Goal: Download file/media

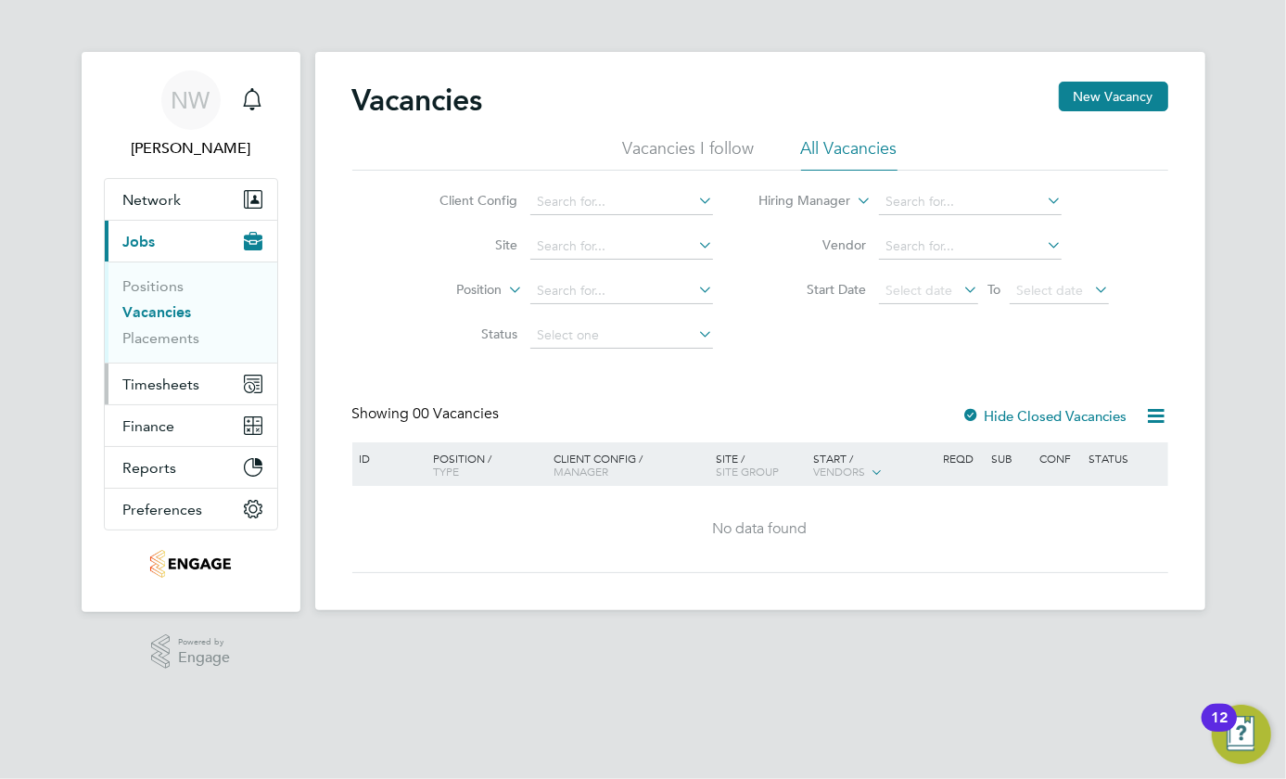
click at [165, 383] on span "Timesheets" at bounding box center [161, 384] width 77 height 18
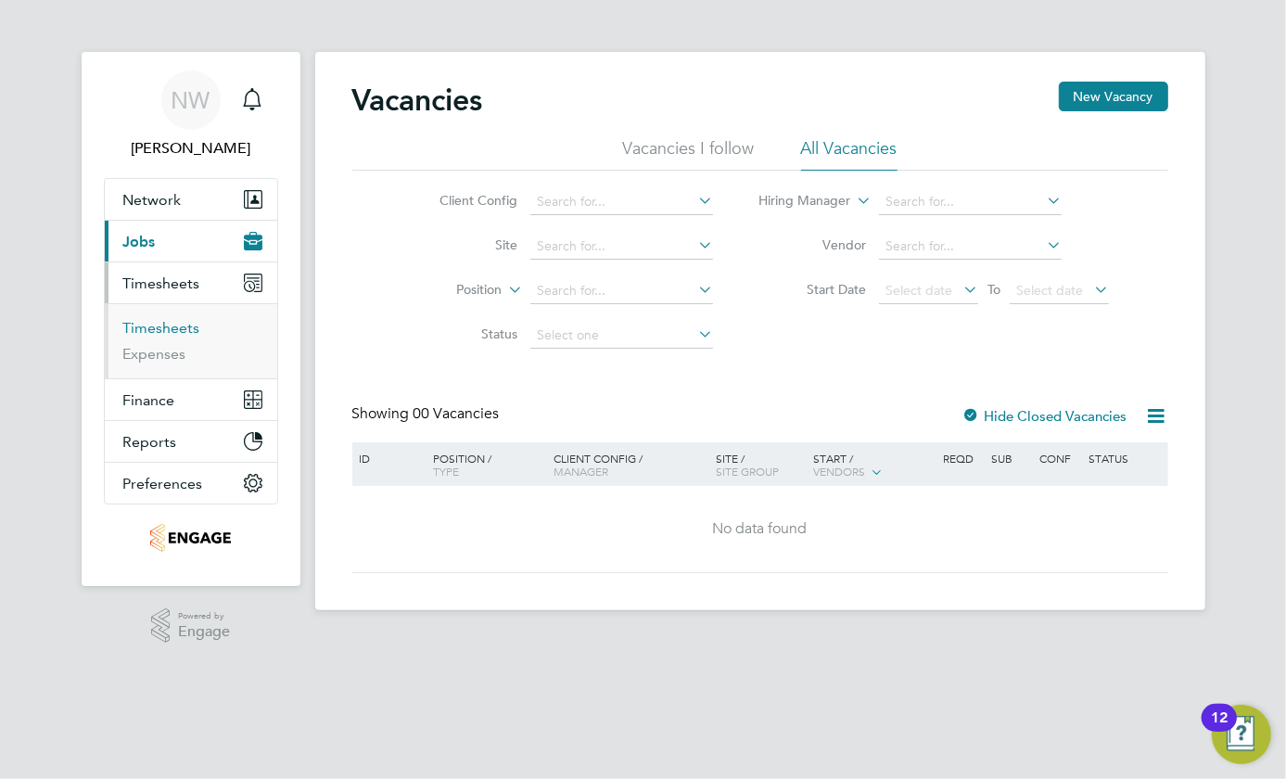
click at [158, 328] on link "Timesheets" at bounding box center [161, 328] width 77 height 18
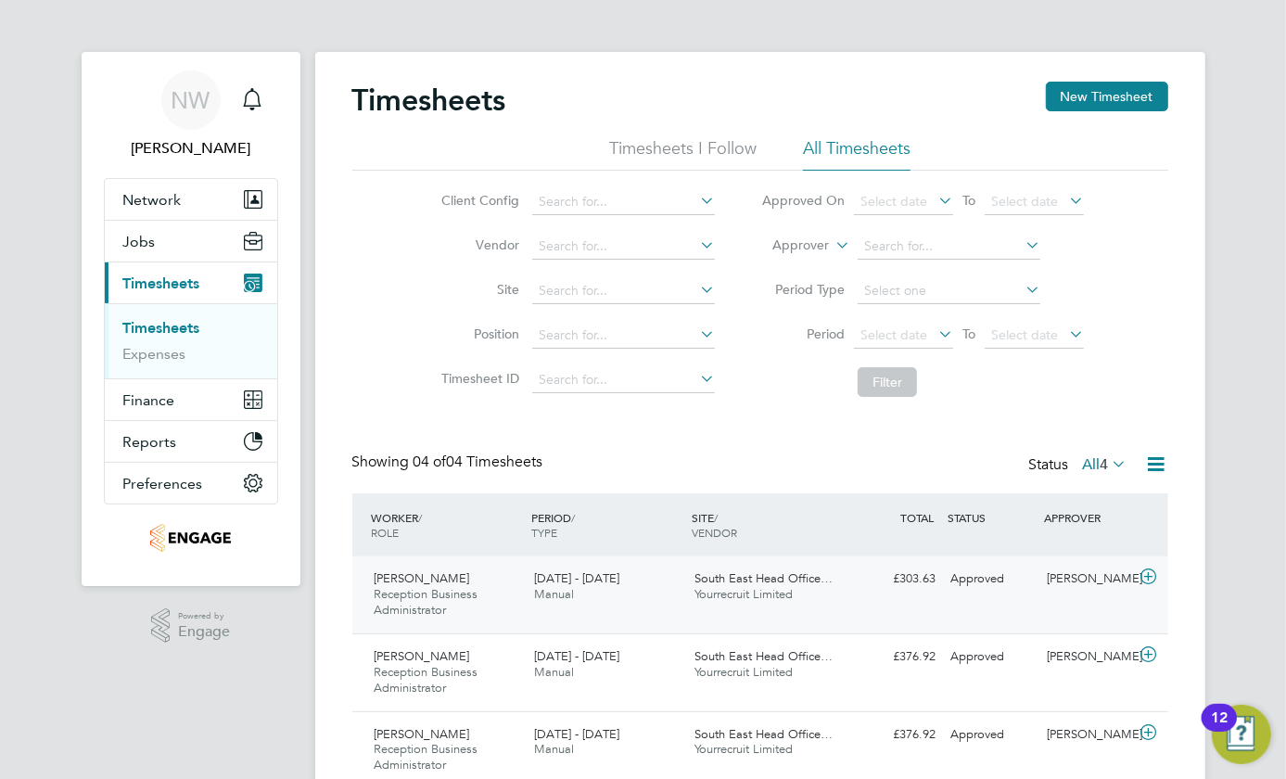
click at [418, 586] on span "Reception Business Administrator" at bounding box center [426, 602] width 104 height 32
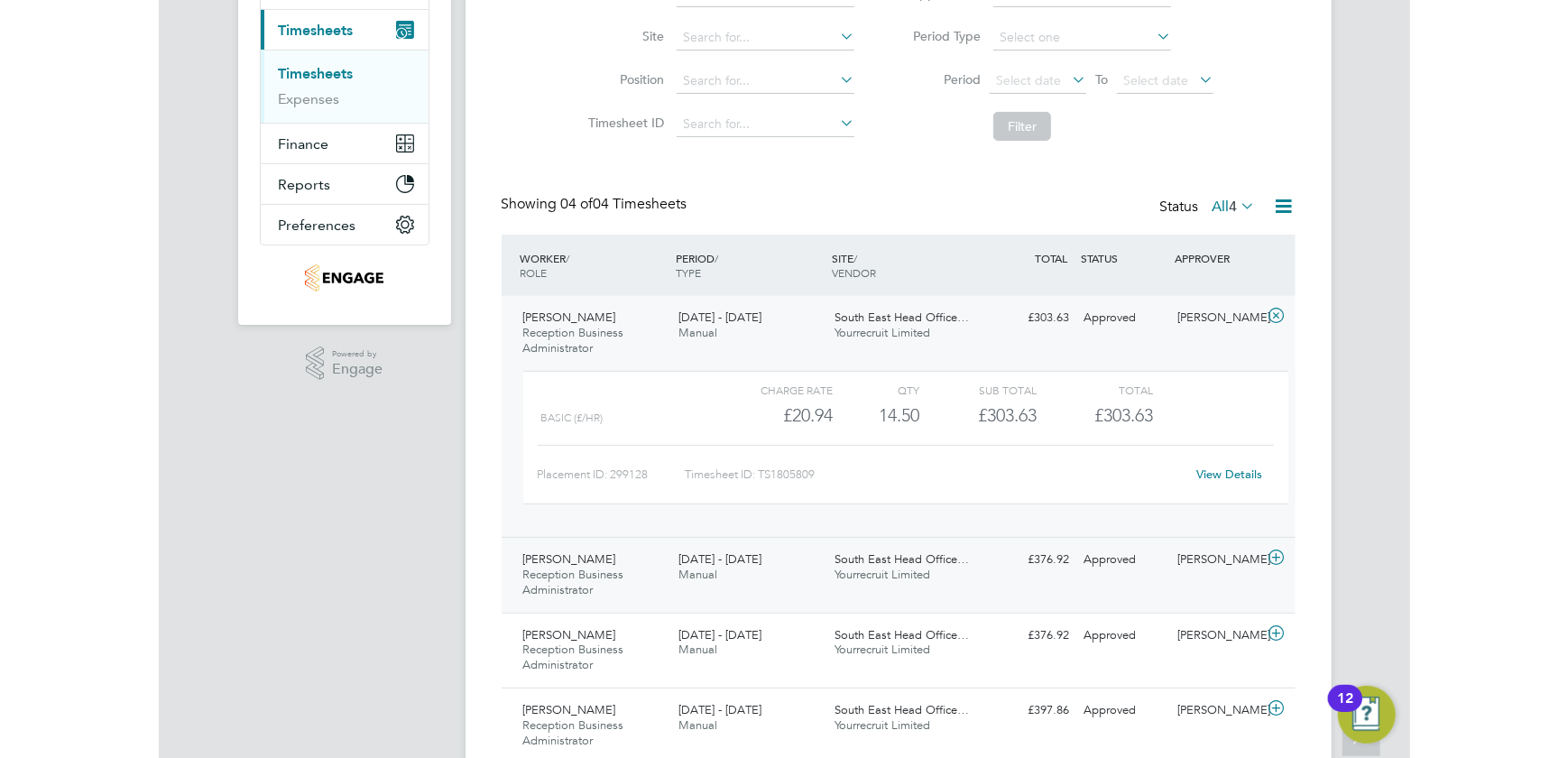
scroll to position [315, 0]
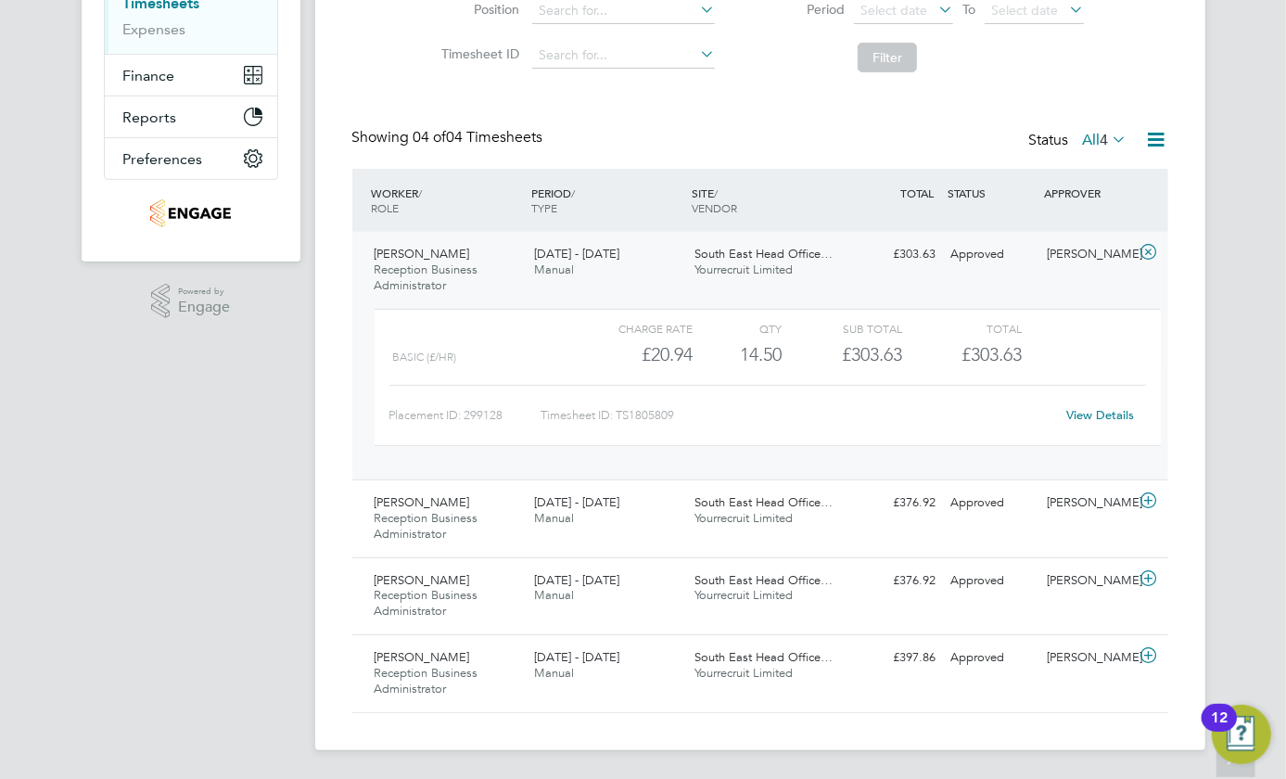
click at [1084, 418] on link "View Details" at bounding box center [1100, 415] width 68 height 16
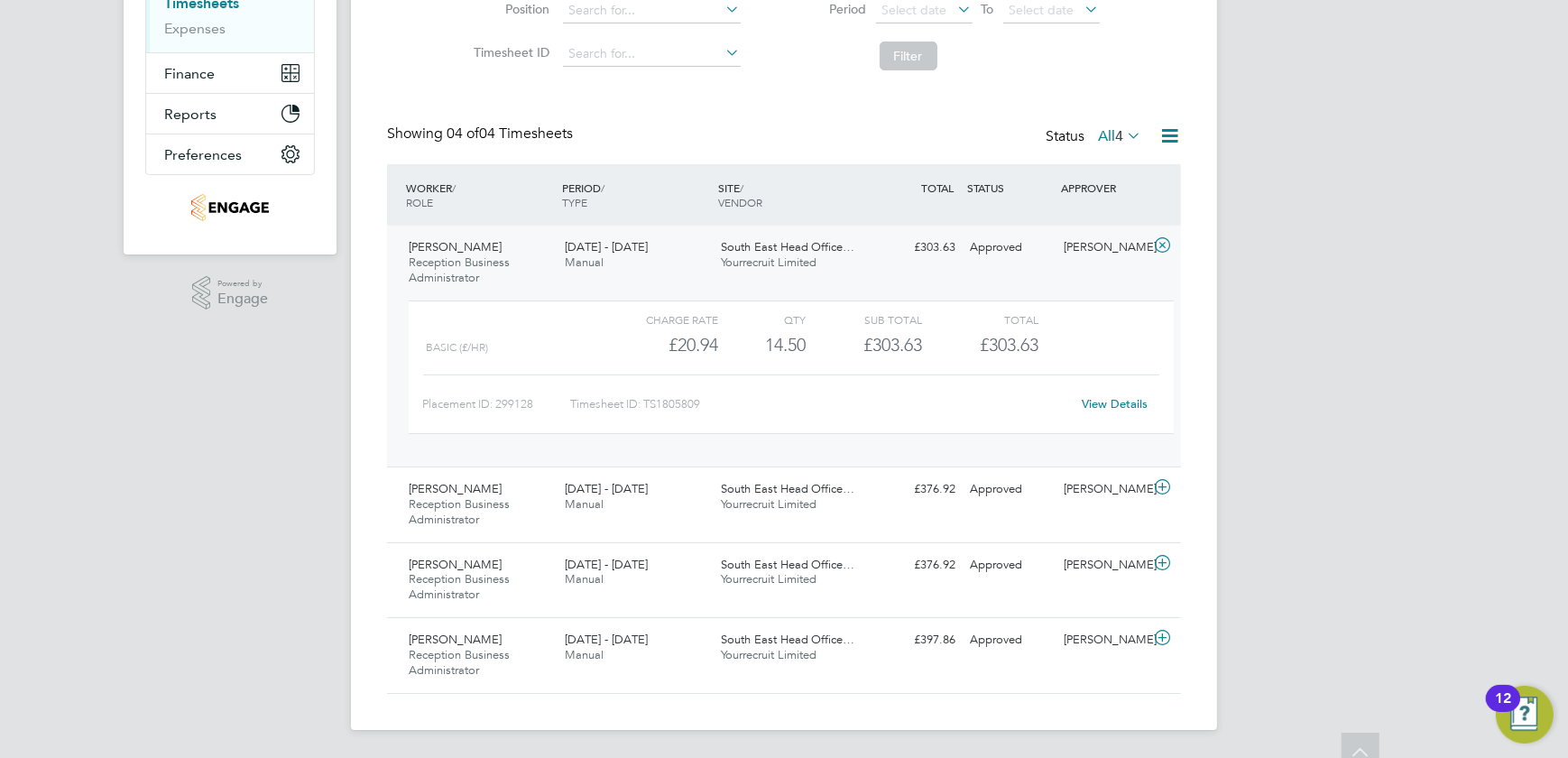
scroll to position [0, 0]
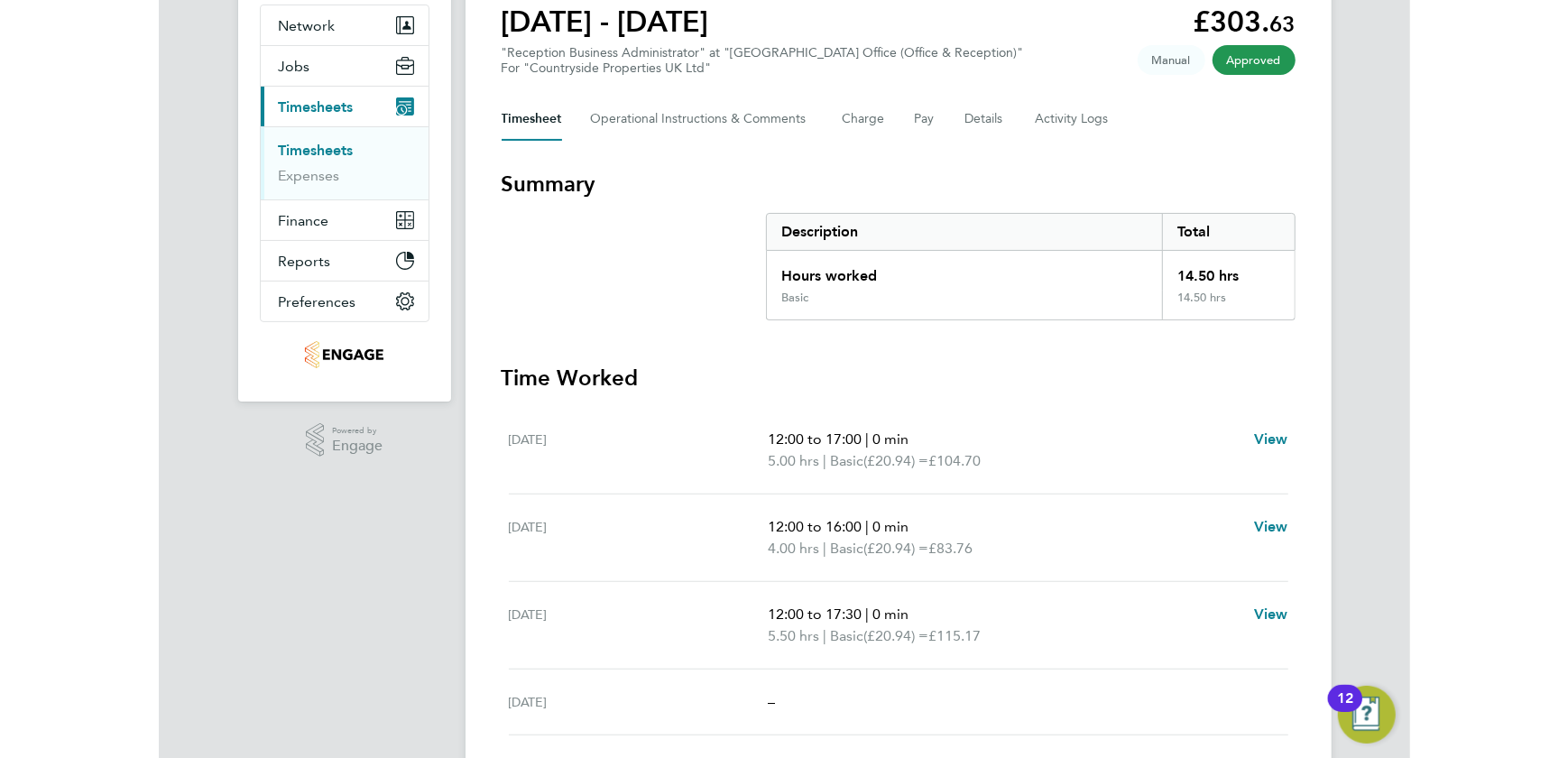
scroll to position [5, 0]
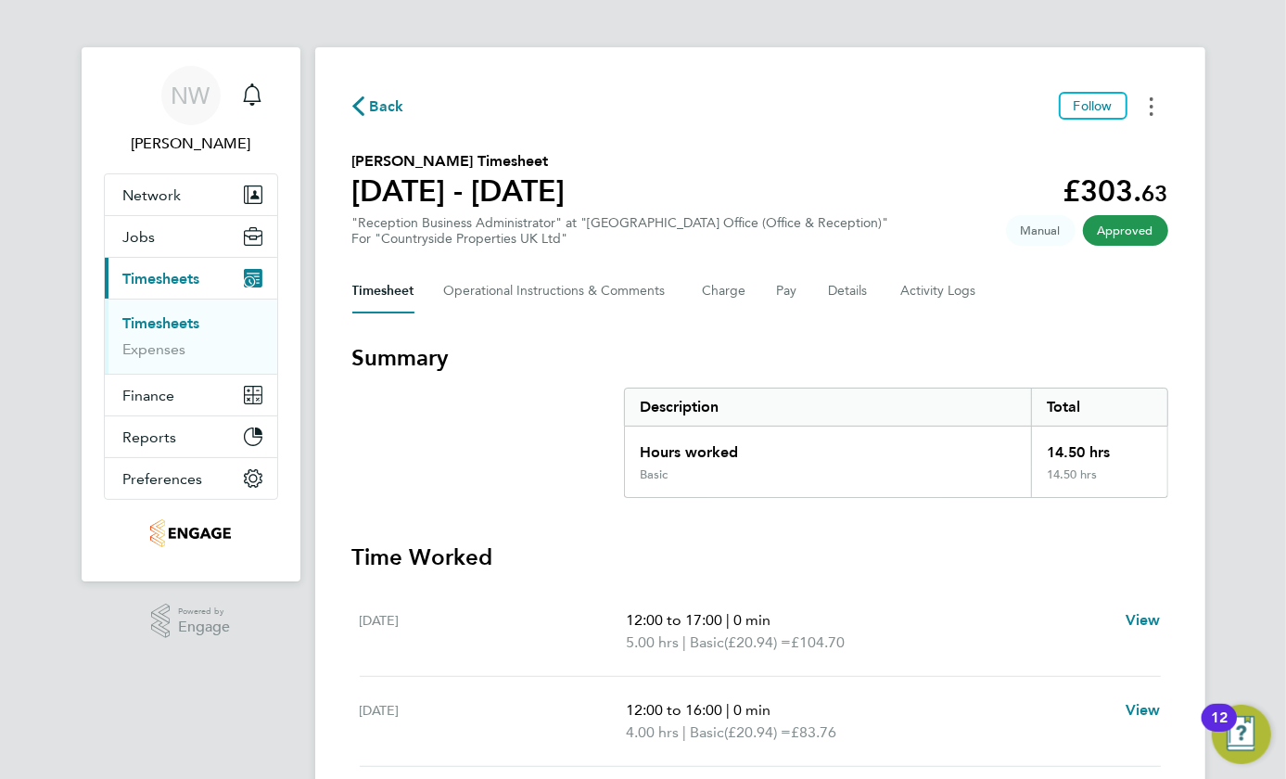
click at [1153, 111] on button "Timesheets Menu" at bounding box center [1150, 106] width 33 height 29
click at [1076, 144] on link "Download timesheet" at bounding box center [1056, 147] width 222 height 37
